Goal: Transaction & Acquisition: Purchase product/service

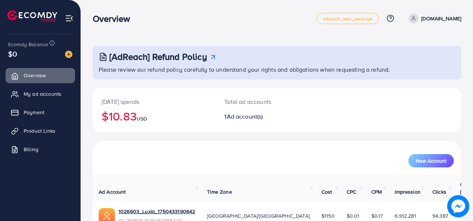
click at [54, 97] on span "My ad accounts" at bounding box center [43, 93] width 38 height 7
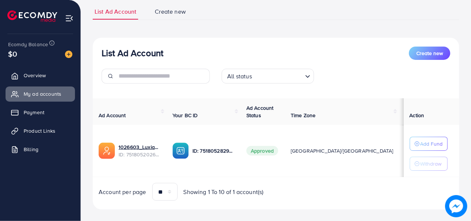
scroll to position [52, 0]
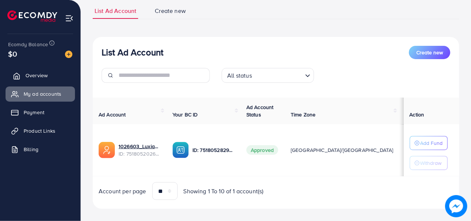
click at [24, 77] on link "Overview" at bounding box center [40, 75] width 69 height 15
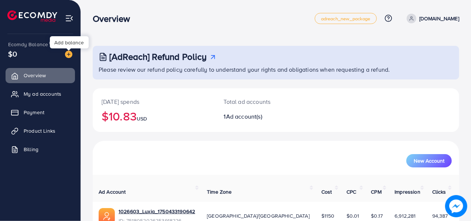
click at [70, 54] on img at bounding box center [68, 54] width 7 height 7
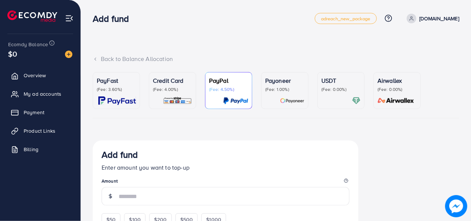
click at [111, 83] on p "PayFast" at bounding box center [116, 80] width 39 height 9
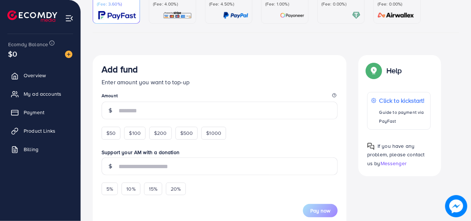
scroll to position [86, 0]
click at [111, 136] on span "$50" at bounding box center [110, 132] width 9 height 7
type input "**"
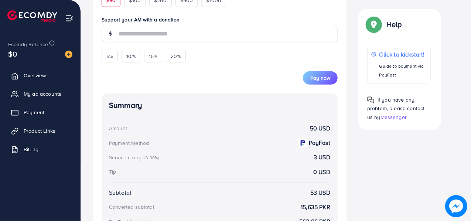
scroll to position [224, 0]
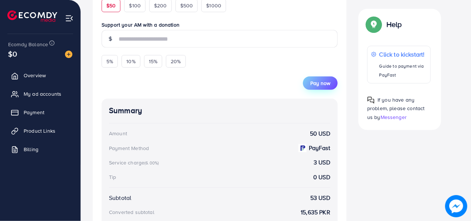
click at [312, 85] on span "Pay now" at bounding box center [320, 82] width 20 height 7
